Goal: Information Seeking & Learning: Find specific page/section

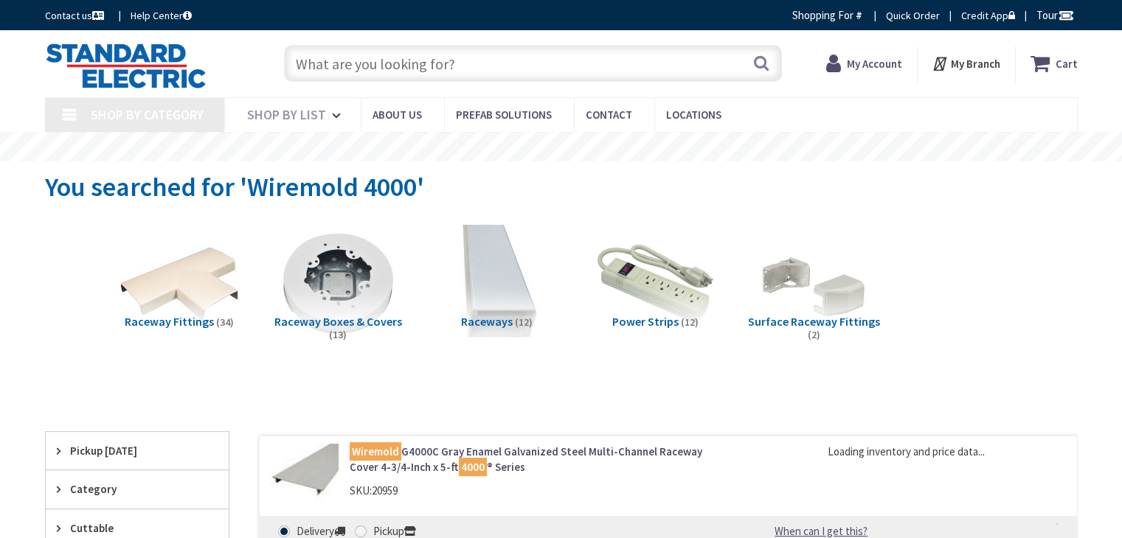
drag, startPoint x: 0, startPoint y: 0, endPoint x: 462, endPoint y: 54, distance: 465.6
click at [462, 54] on input "text" at bounding box center [533, 63] width 498 height 37
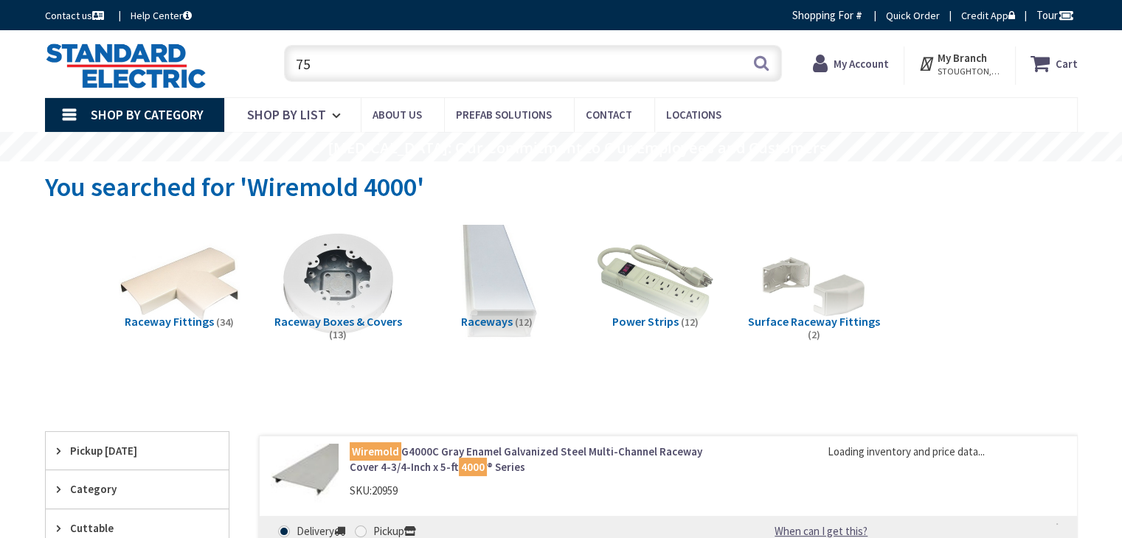
type input "750"
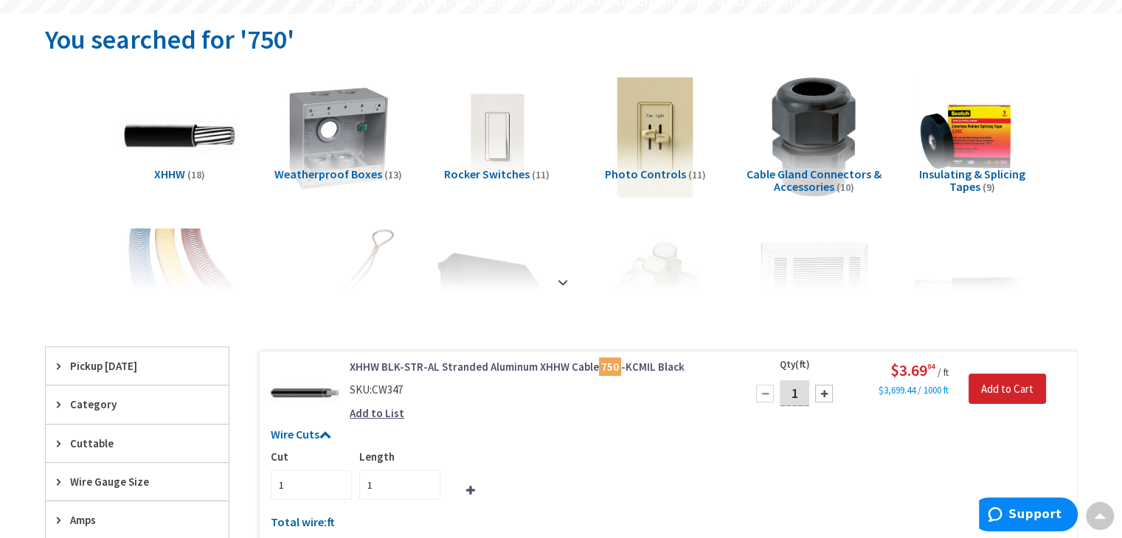
click at [180, 180] on span "XHHW" at bounding box center [169, 174] width 31 height 15
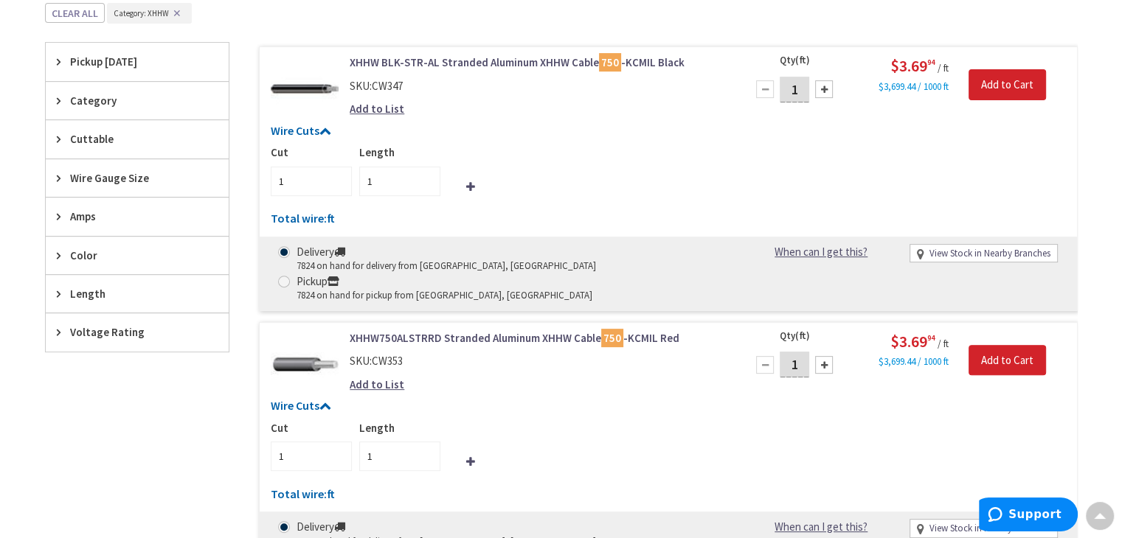
scroll to position [469, 0]
